Goal: Task Accomplishment & Management: Manage account settings

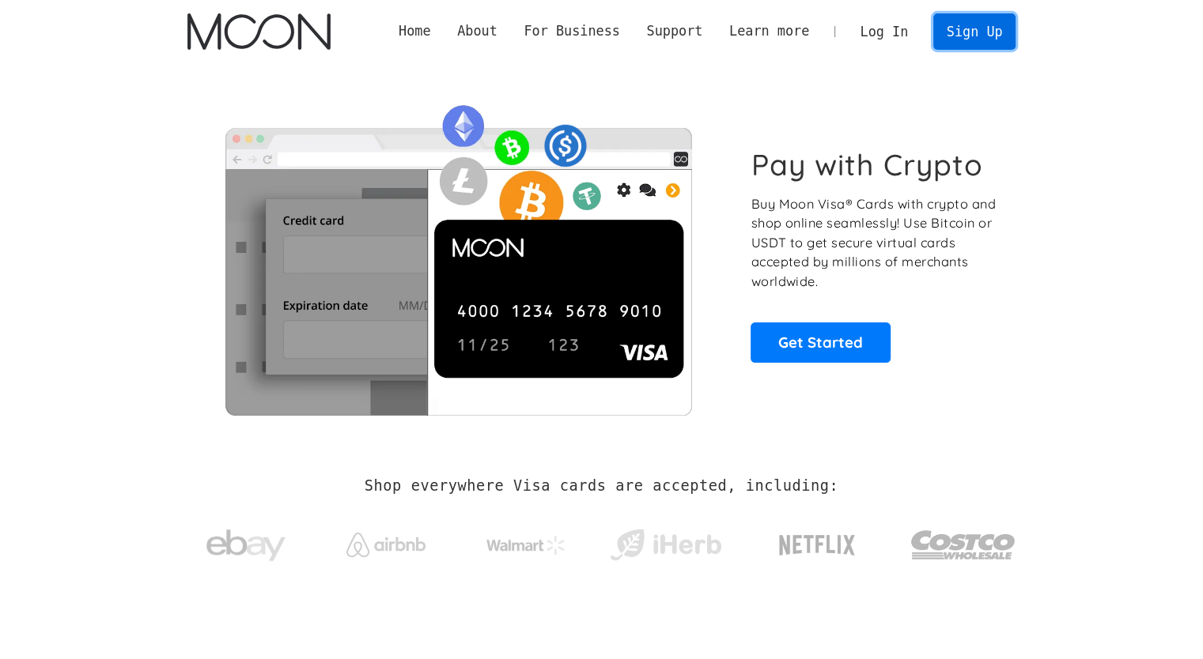
click at [987, 32] on link "Sign Up" at bounding box center [974, 31] width 82 height 36
click at [876, 26] on link "Log In" at bounding box center [884, 31] width 74 height 35
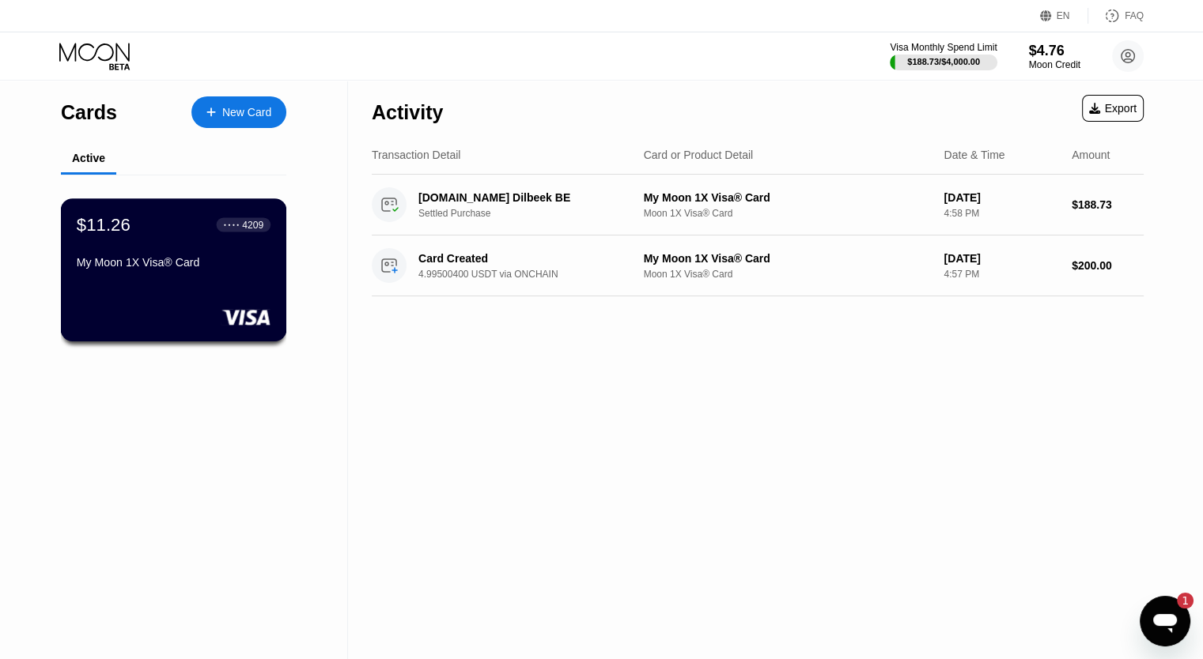
click at [221, 313] on icon at bounding box center [246, 317] width 50 height 16
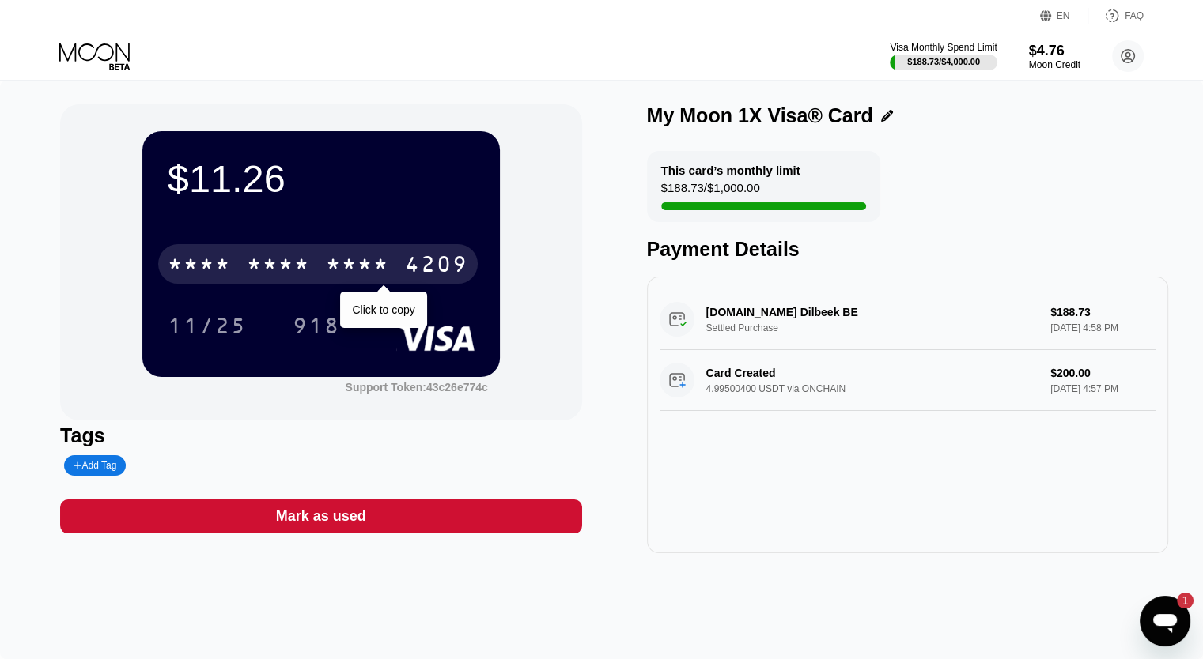
click at [308, 254] on div "* * * * * * * * * * * * 4209" at bounding box center [317, 264] width 319 height 40
